Goal: Obtain resource: Obtain resource

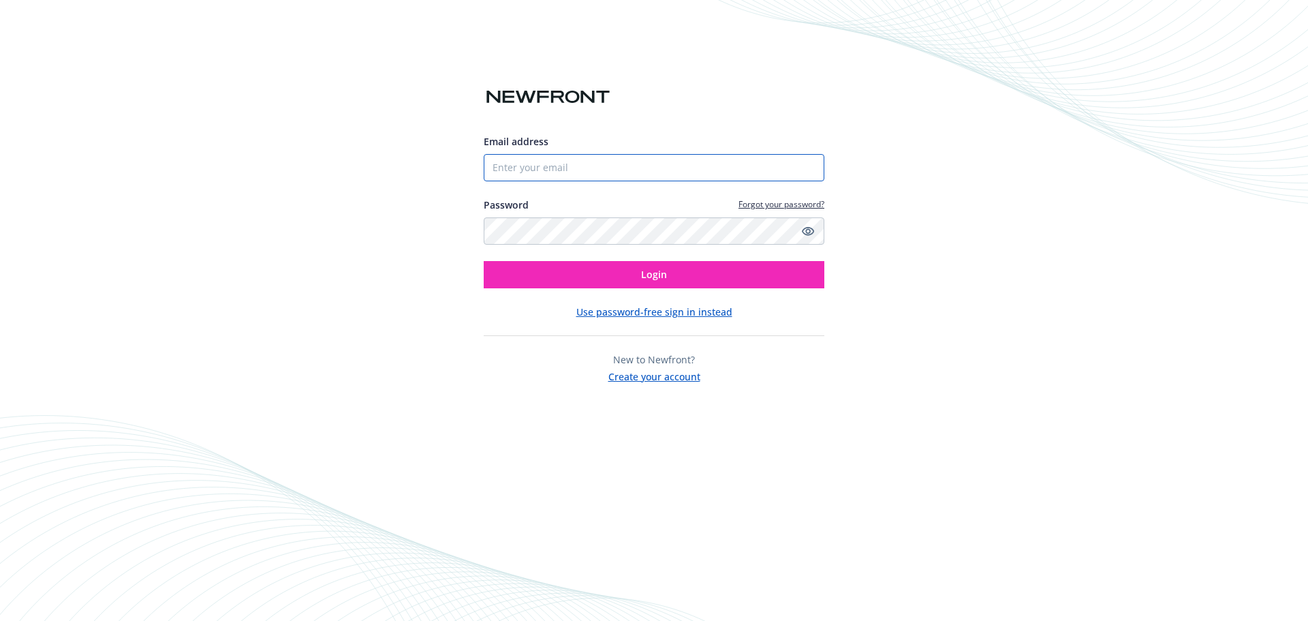
click at [576, 174] on input "Email address" at bounding box center [654, 167] width 341 height 27
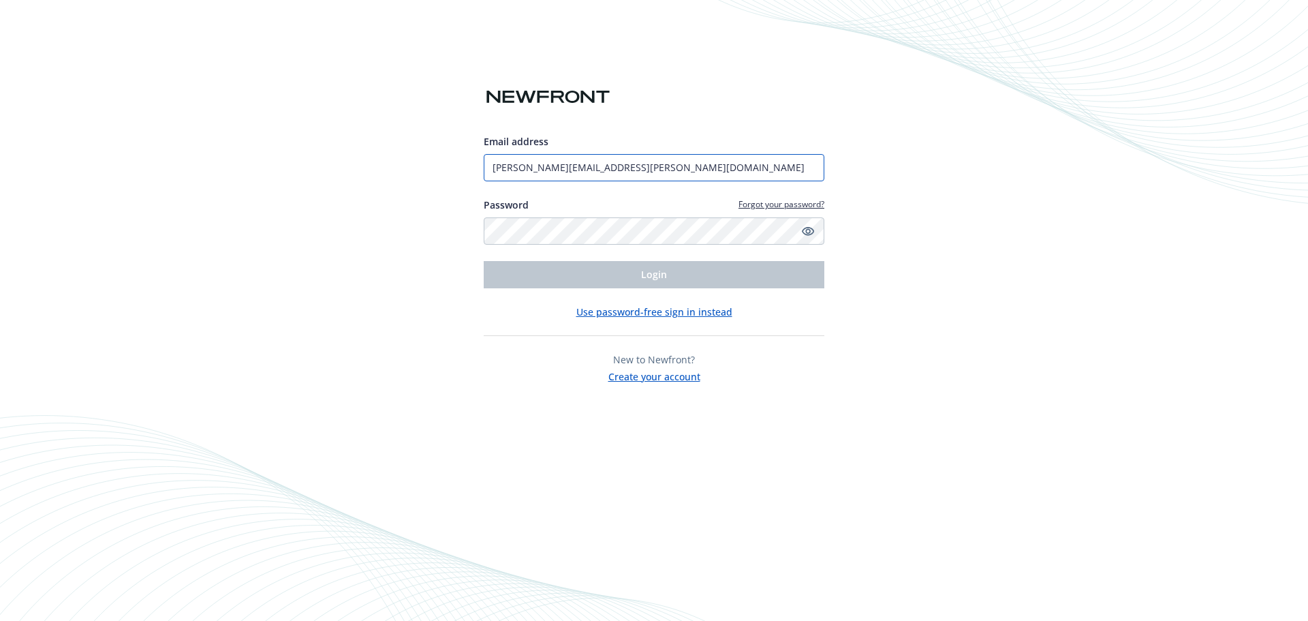
type input "[PERSON_NAME][EMAIL_ADDRESS][PERSON_NAME][DOMAIN_NAME]"
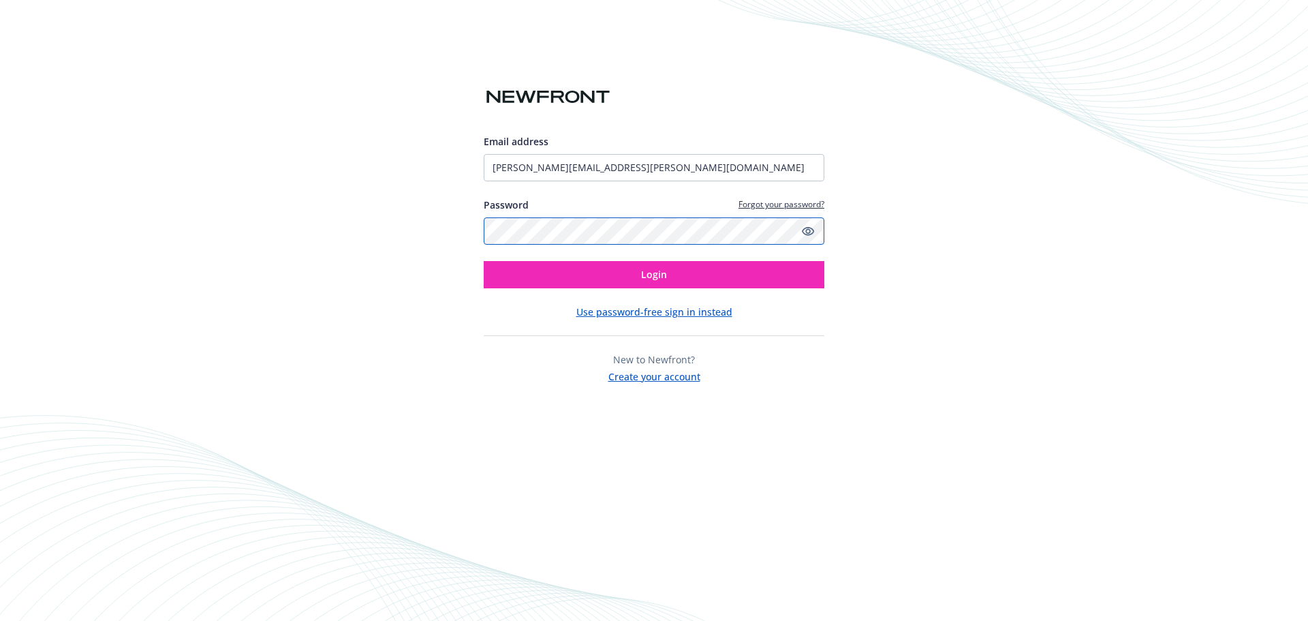
click at [484, 261] on button "Login" at bounding box center [654, 274] width 341 height 27
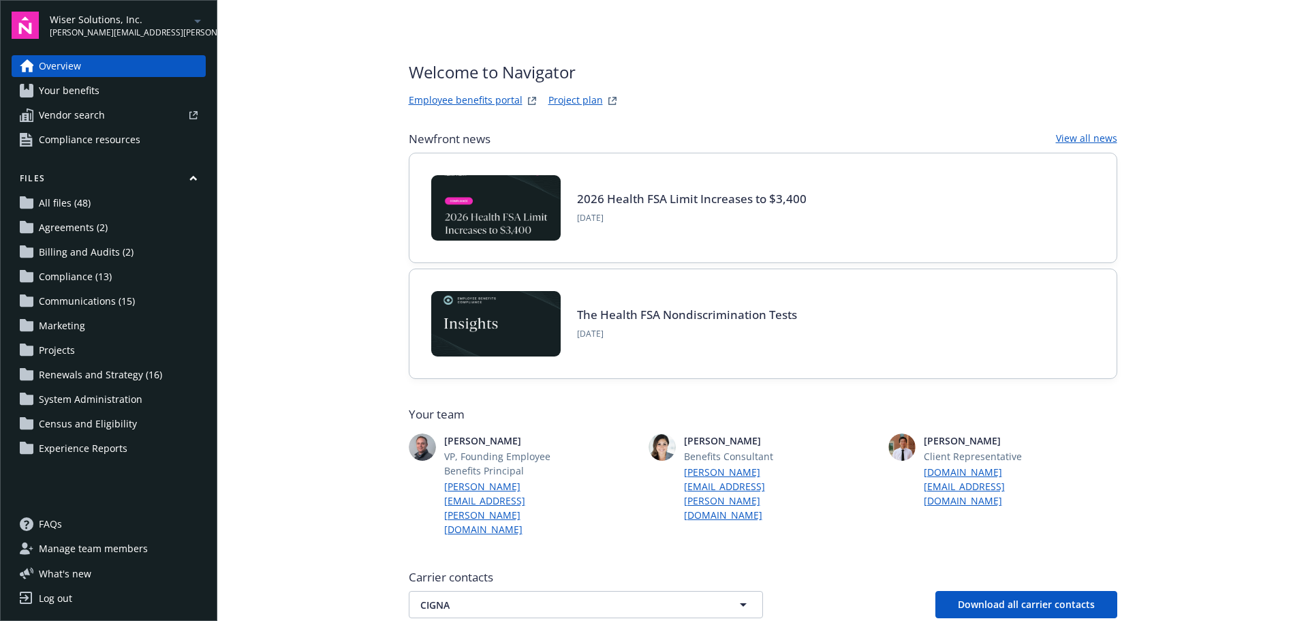
click at [133, 21] on span "Wiser Solutions, Inc." at bounding box center [120, 19] width 140 height 14
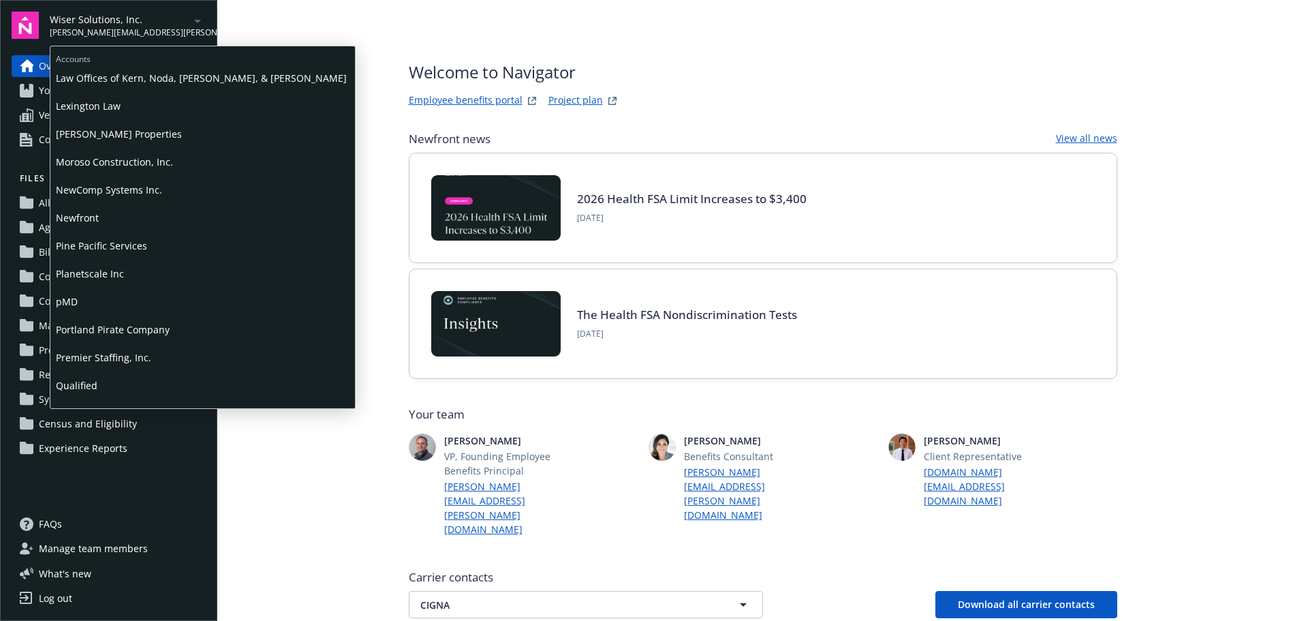
scroll to position [545, 0]
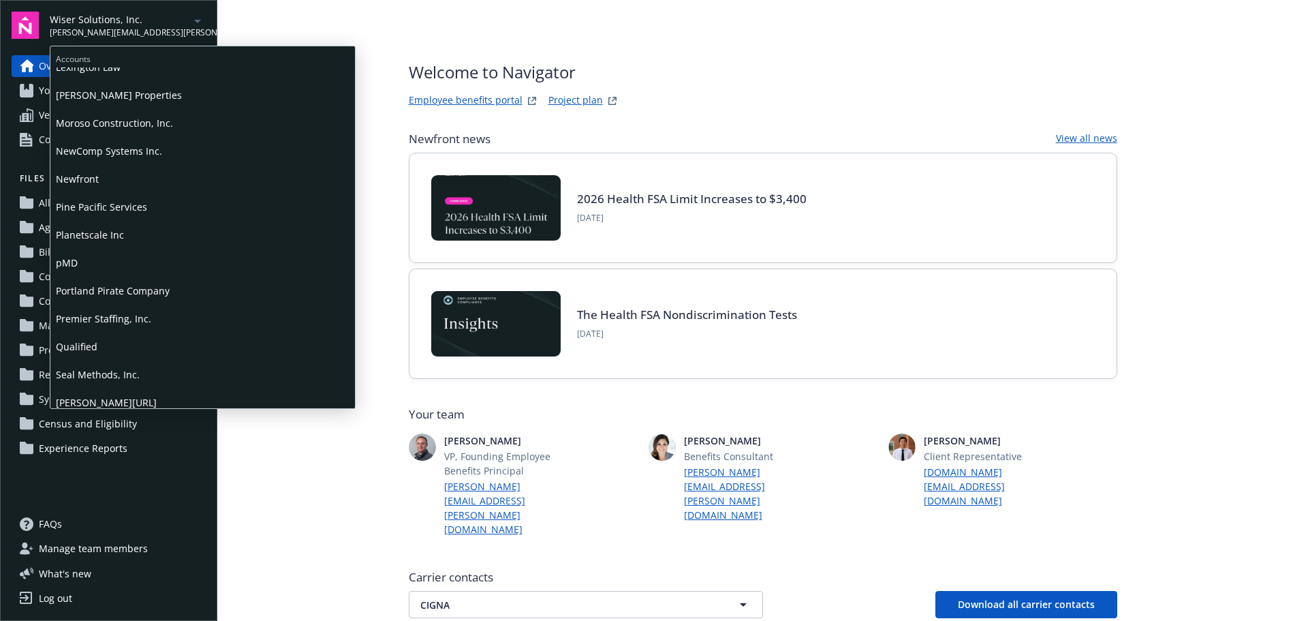
click at [125, 181] on span "Newfront" at bounding box center [203, 179] width 294 height 28
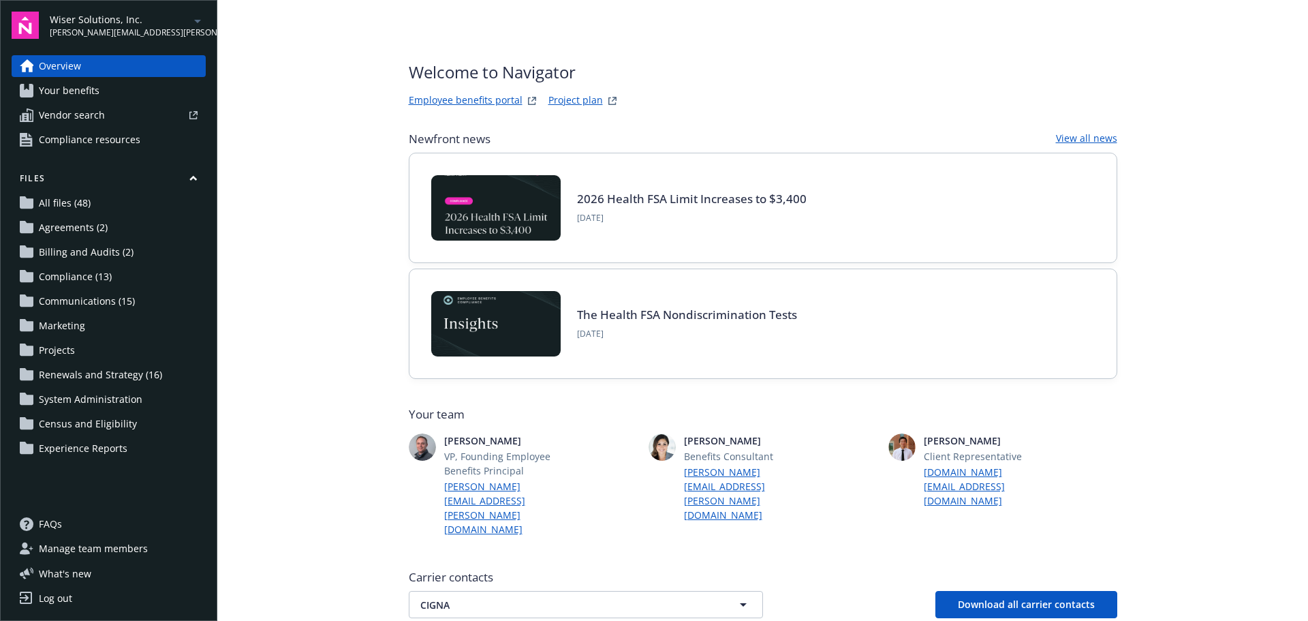
click at [140, 21] on span "Wiser Solutions, Inc." at bounding box center [120, 19] width 140 height 14
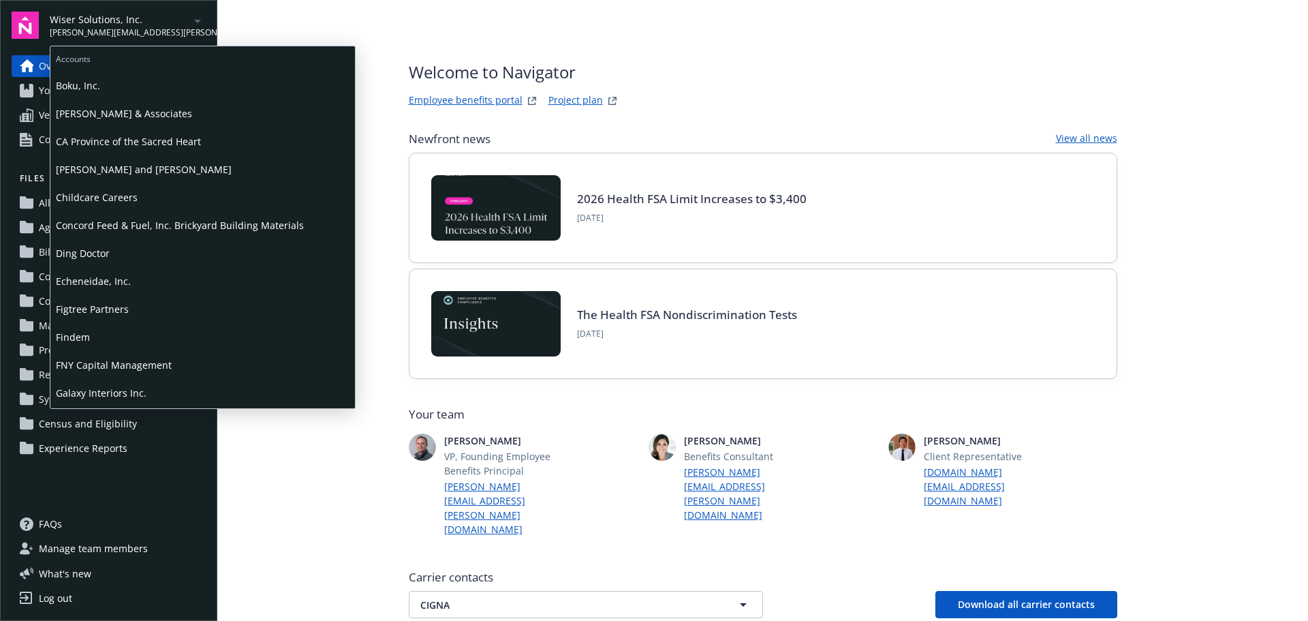
scroll to position [204, 0]
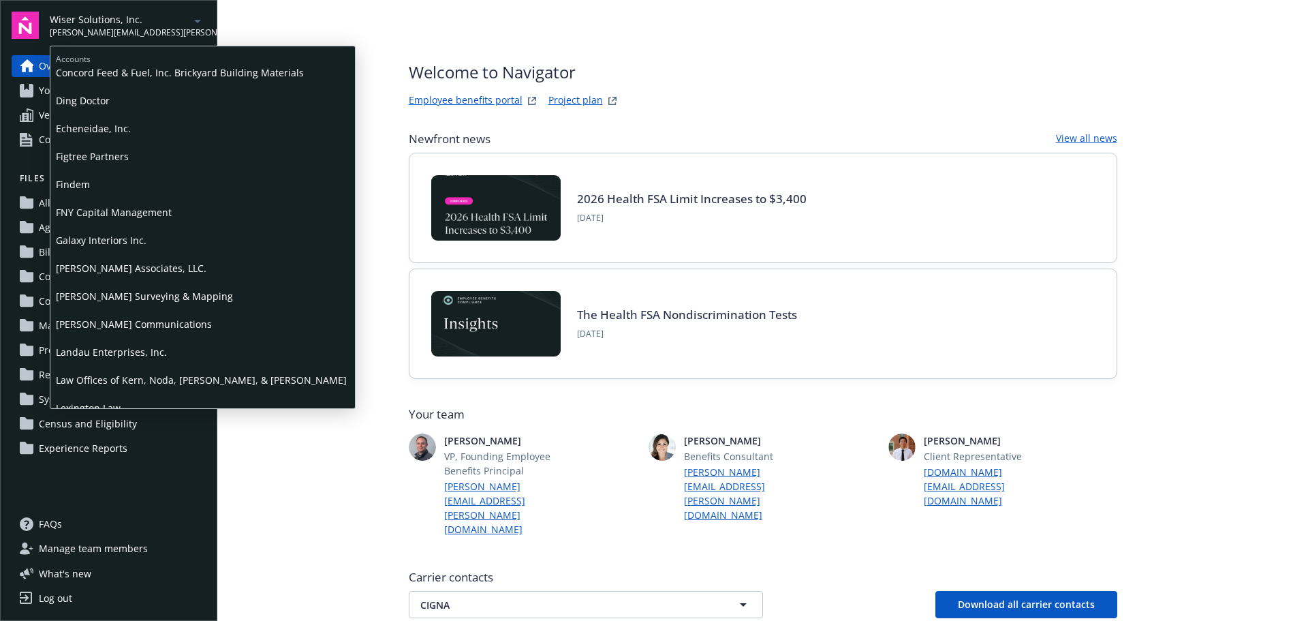
click at [91, 103] on span "Ding Doctor" at bounding box center [203, 101] width 294 height 28
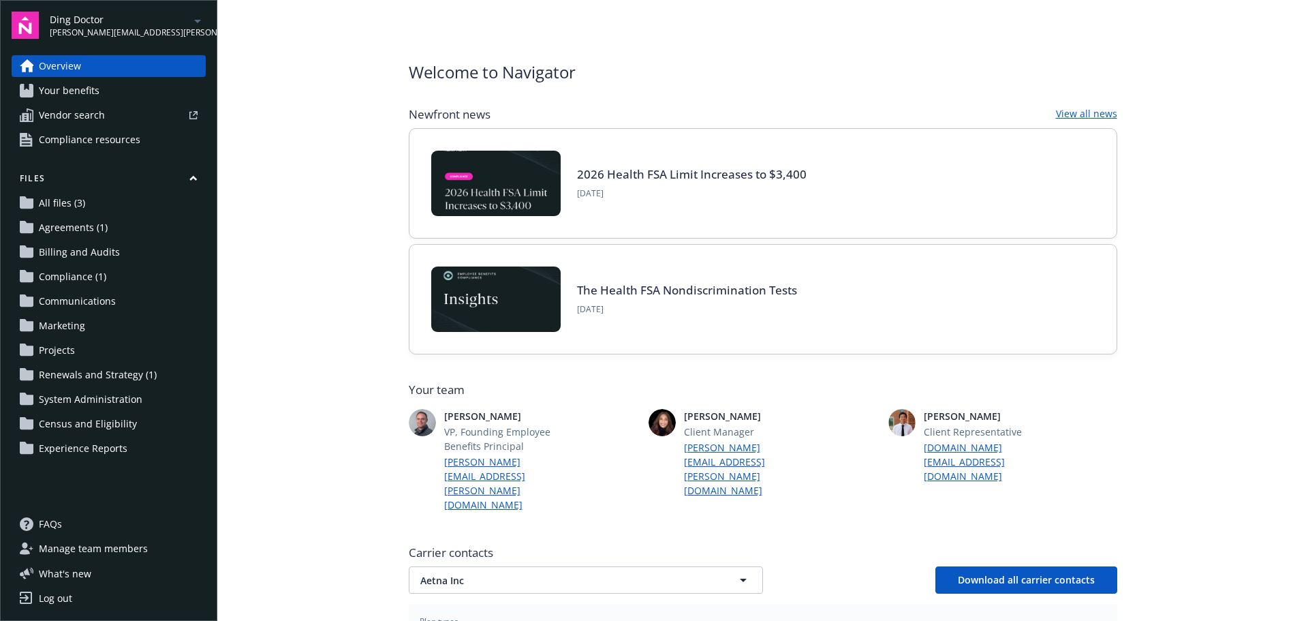
click at [85, 95] on span "Your benefits" at bounding box center [69, 91] width 61 height 22
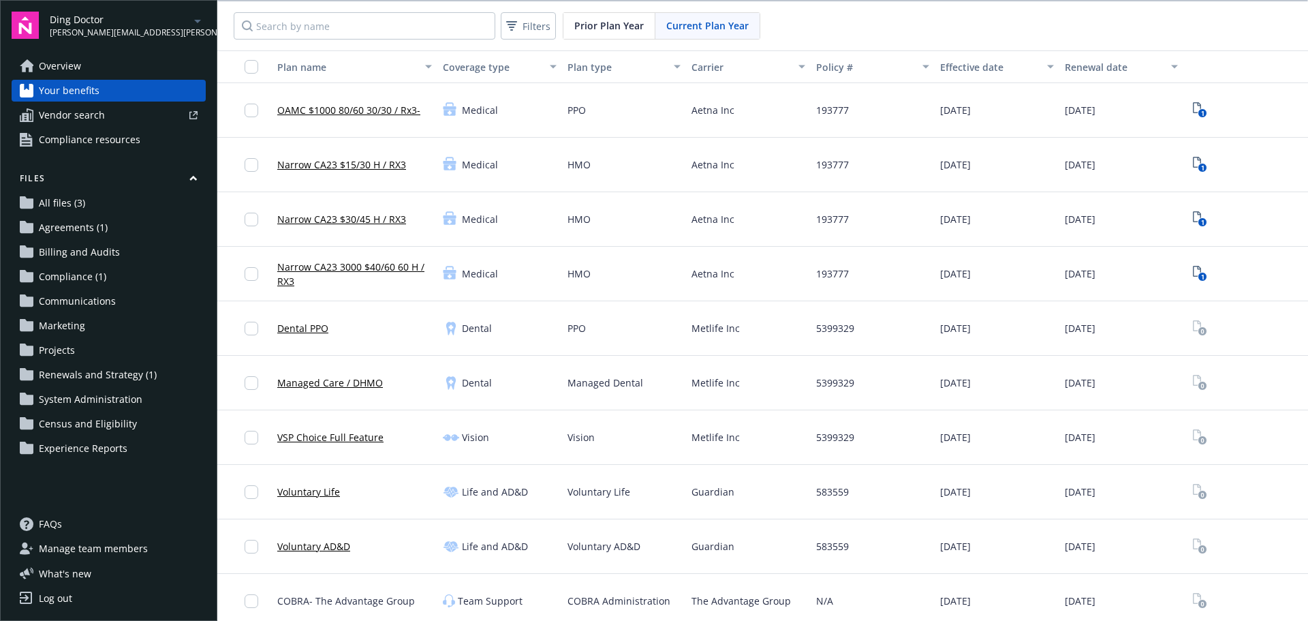
click at [292, 327] on link "Dental PPO" at bounding box center [302, 328] width 51 height 14
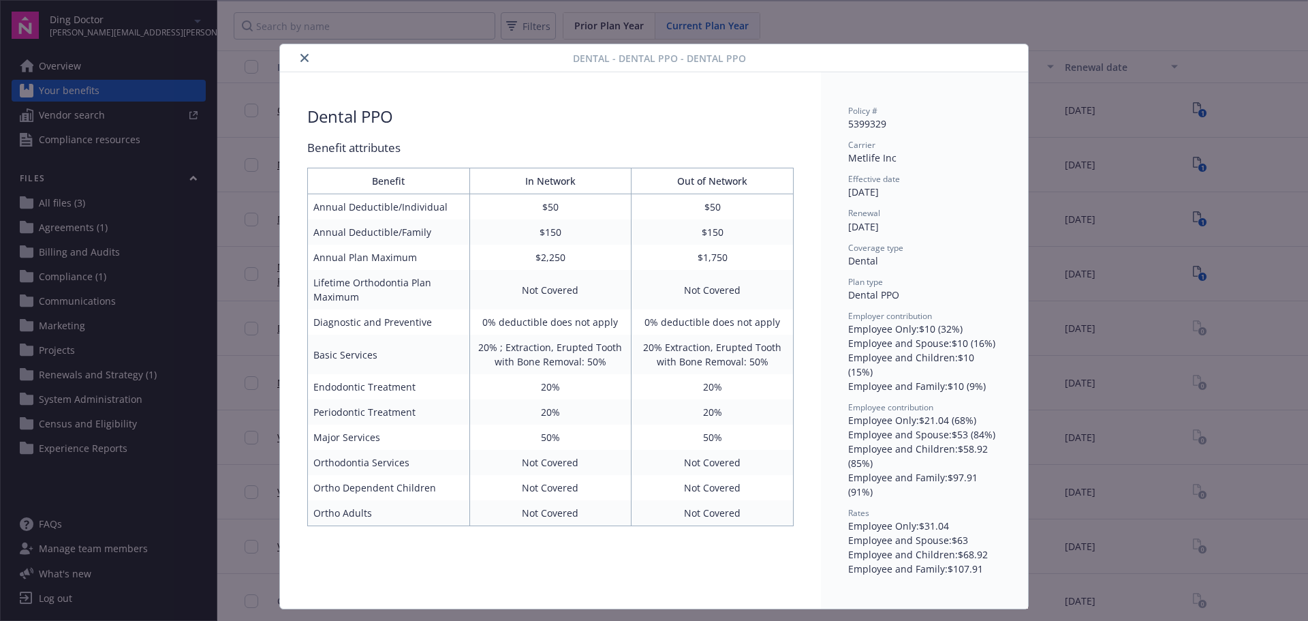
click at [300, 57] on icon "close" at bounding box center [304, 58] width 8 height 8
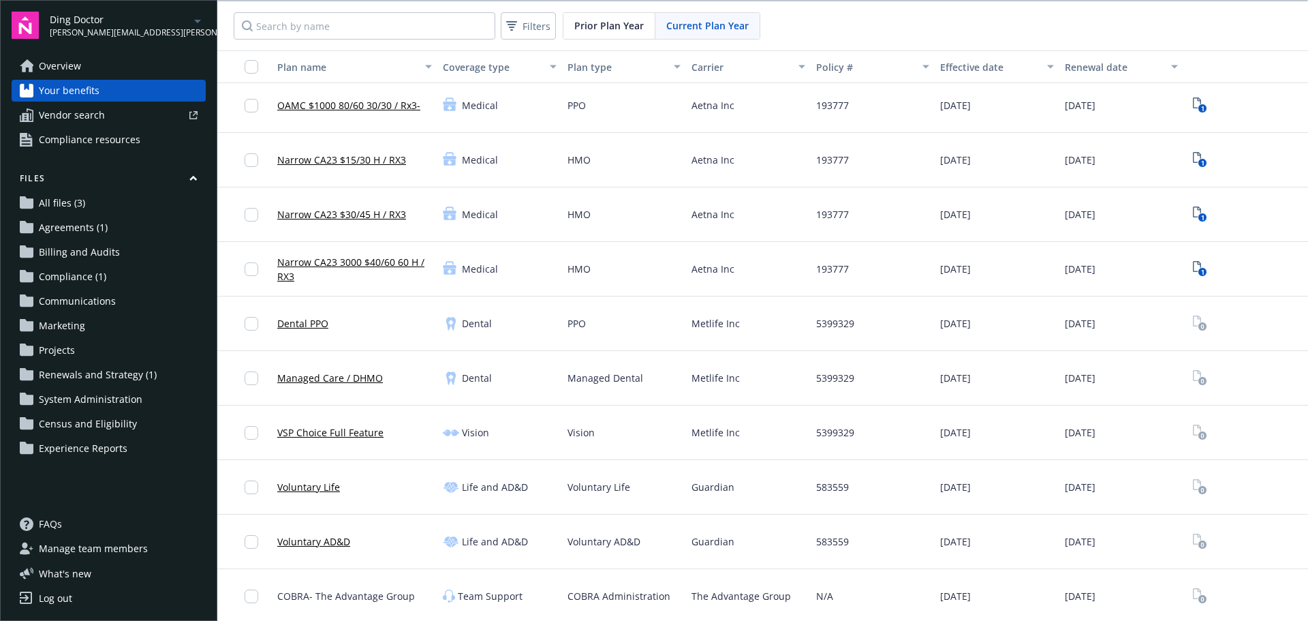
scroll to position [6, 0]
click at [149, 21] on span "Ding Doctor" at bounding box center [120, 19] width 140 height 14
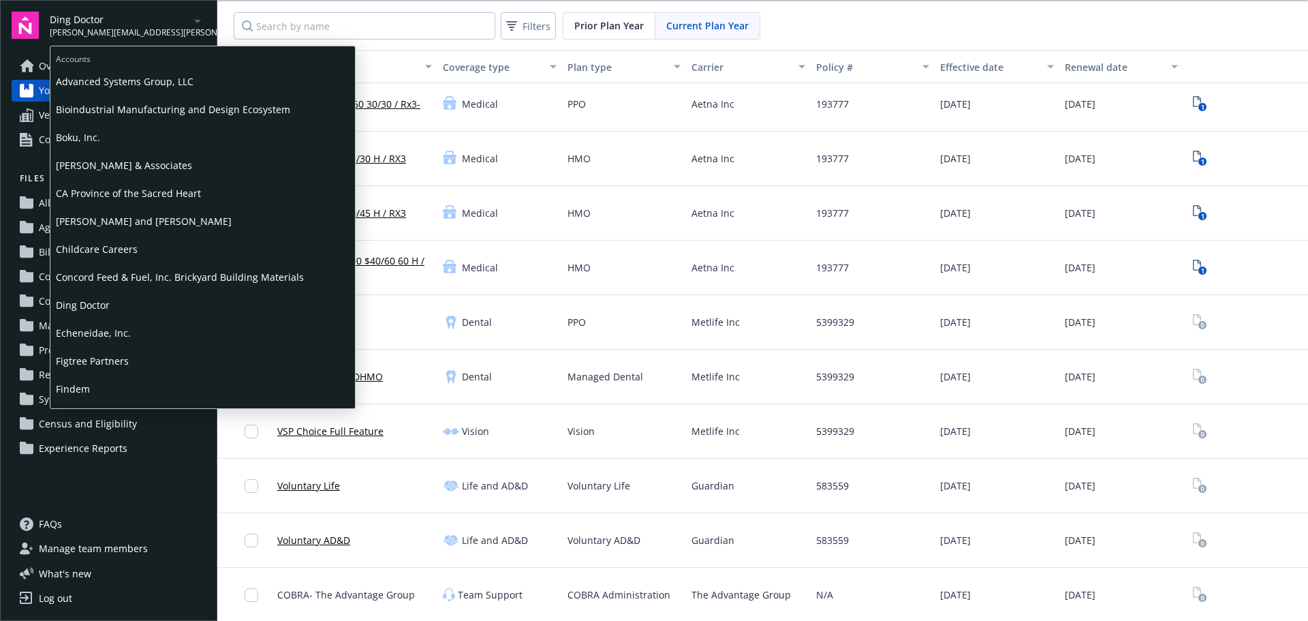
click at [92, 135] on span "Boku, Inc." at bounding box center [203, 137] width 294 height 28
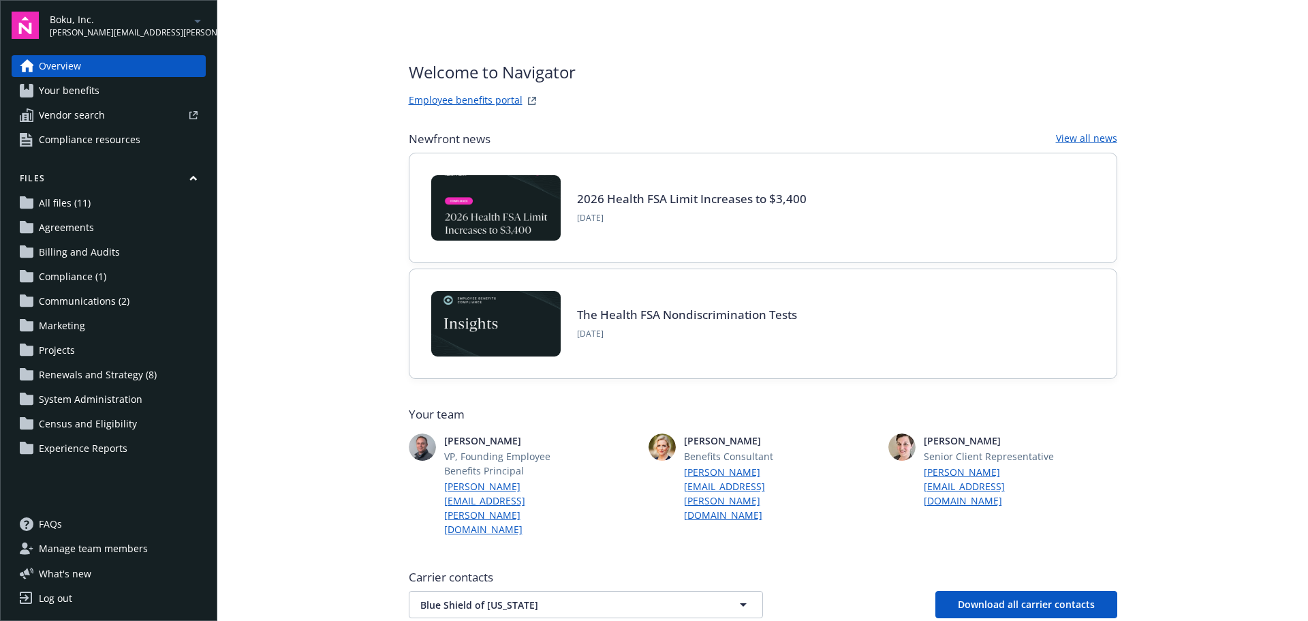
click at [80, 376] on span "Renewals and Strategy (8)" at bounding box center [98, 375] width 118 height 22
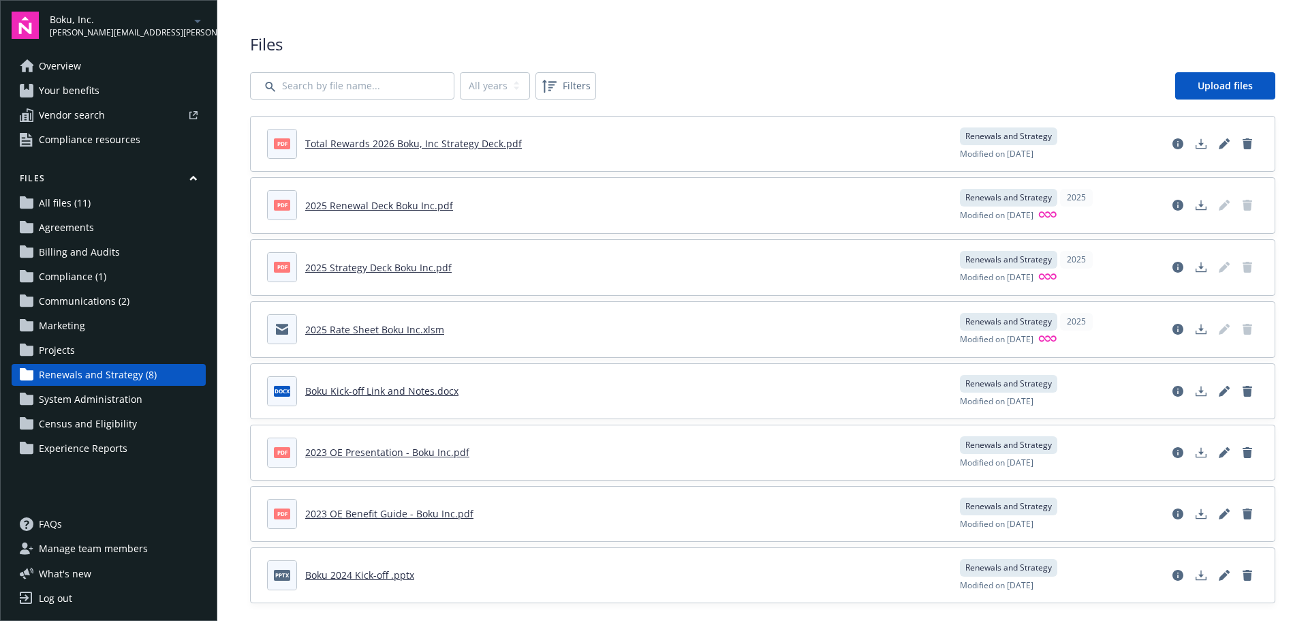
click at [395, 140] on link "Total Rewards 2026 Boku, Inc Strategy Deck.pdf" at bounding box center [413, 143] width 217 height 13
click at [63, 65] on span "Overview" at bounding box center [60, 66] width 42 height 22
